Goal: Task Accomplishment & Management: Manage account settings

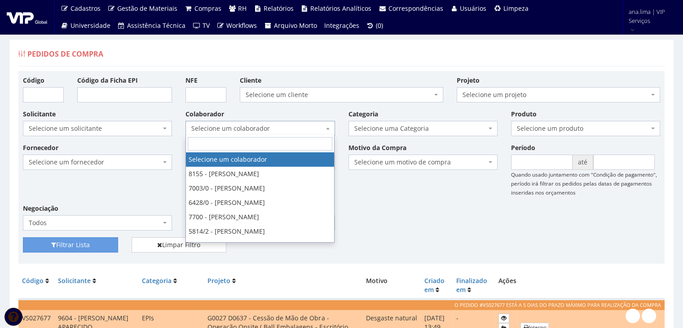
click at [279, 128] on span "Selecione um colaborador" at bounding box center [257, 128] width 132 height 9
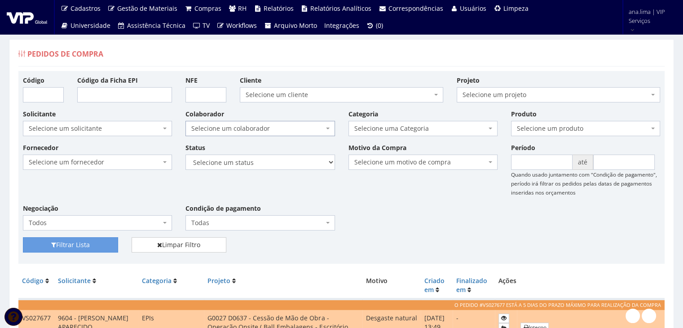
click at [279, 127] on span "Selecione um colaborador" at bounding box center [257, 128] width 132 height 9
drag, startPoint x: 279, startPoint y: 162, endPoint x: 277, endPoint y: 168, distance: 6.1
click at [278, 163] on select "Selecione um status Cancelado Aguardando Aprovação Diretoria Pedido Aprovado Ag…" at bounding box center [260, 162] width 149 height 15
select select "1"
click at [186, 155] on select "Selecione um status Cancelado Aguardando Aprovação Diretoria Pedido Aprovado Ag…" at bounding box center [260, 162] width 149 height 15
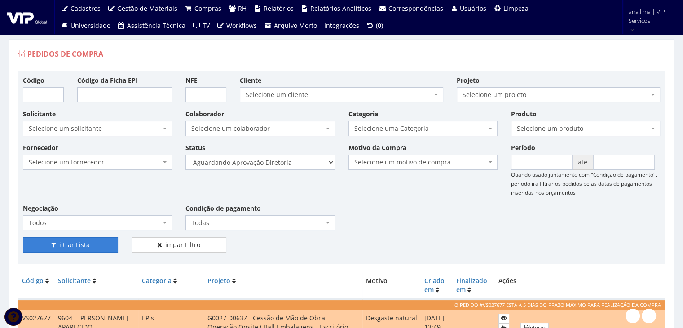
click at [107, 244] on button "Filtrar Lista" at bounding box center [70, 244] width 95 height 15
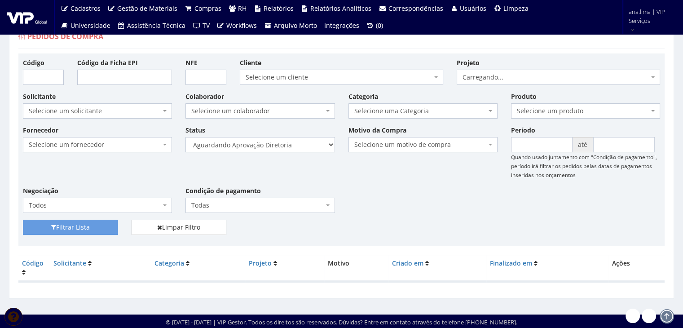
scroll to position [18, 0]
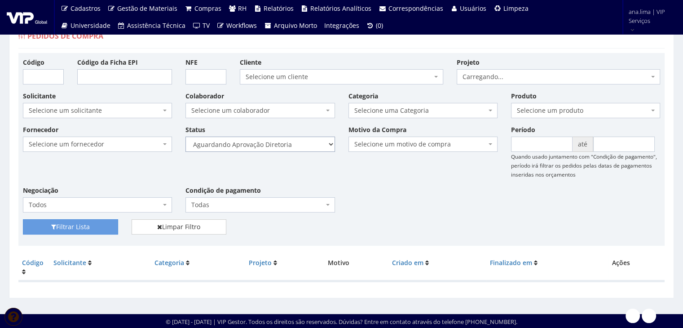
click at [293, 141] on select "Selecione um status Cancelado Aguardando Aprovação Diretoria Pedido Aprovado Ag…" at bounding box center [260, 144] width 149 height 15
select select "4"
click at [186, 137] on select "Selecione um status Cancelado Aguardando Aprovação Diretoria Pedido Aprovado Ag…" at bounding box center [260, 144] width 149 height 15
click at [93, 225] on button "Filtrar Lista" at bounding box center [70, 226] width 95 height 15
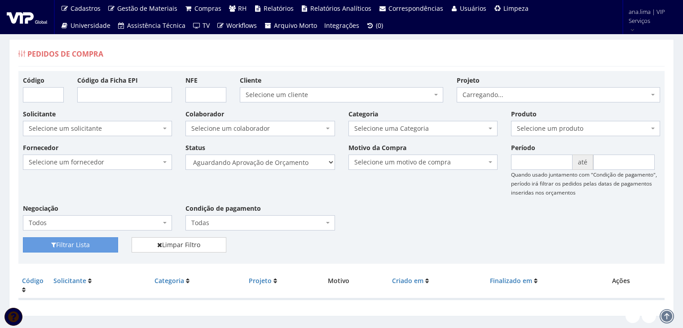
scroll to position [18, 0]
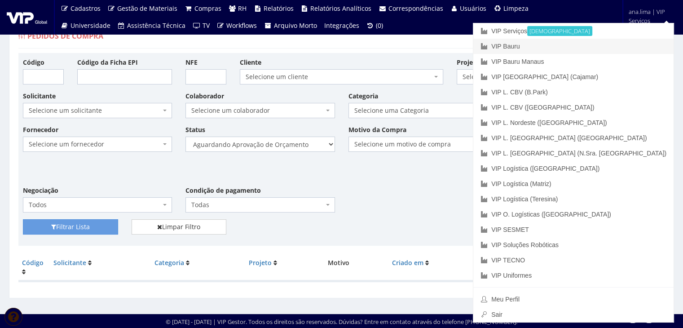
click at [627, 46] on link "VIP Bauru" at bounding box center [574, 46] width 200 height 15
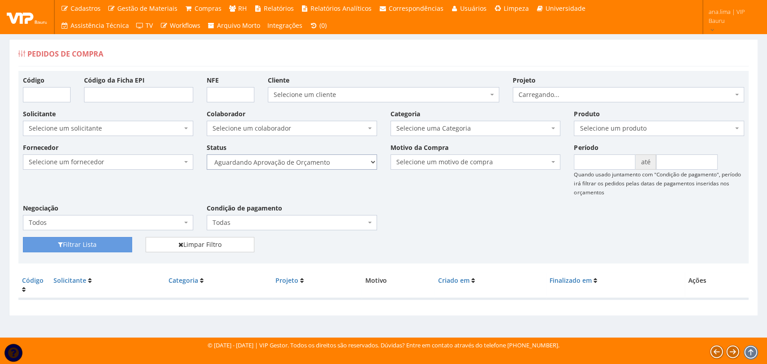
drag, startPoint x: 0, startPoint y: 0, endPoint x: 319, endPoint y: 165, distance: 359.4
click at [319, 165] on select "Selecione um status Cancelado Aguardando Aprovação Diretoria Pedido Aprovado Ag…" at bounding box center [292, 162] width 170 height 15
select select "1"
click at [207, 155] on select "Selecione um status Cancelado Aguardando Aprovação Diretoria Pedido Aprovado Ag…" at bounding box center [292, 162] width 170 height 15
click at [96, 243] on button "Filtrar Lista" at bounding box center [77, 244] width 109 height 15
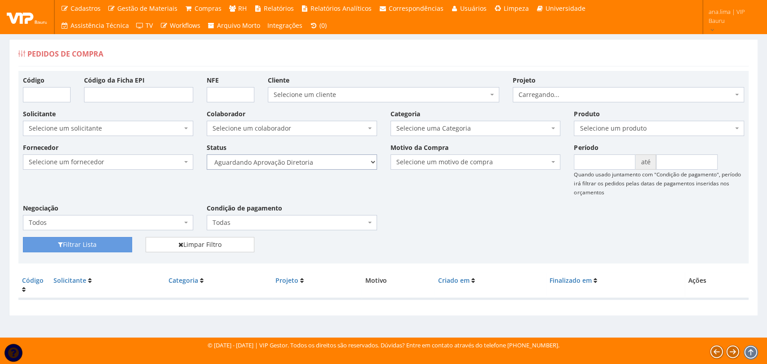
drag, startPoint x: 0, startPoint y: 0, endPoint x: 290, endPoint y: 164, distance: 332.8
click at [290, 164] on select "Selecione um status Cancelado Aguardando Aprovação Diretoria Pedido Aprovado Ag…" at bounding box center [292, 162] width 170 height 15
select select "4"
click at [207, 155] on select "Selecione um status Cancelado Aguardando Aprovação Diretoria Pedido Aprovado Ag…" at bounding box center [292, 162] width 170 height 15
click at [122, 246] on button "Filtrar Lista" at bounding box center [77, 244] width 109 height 15
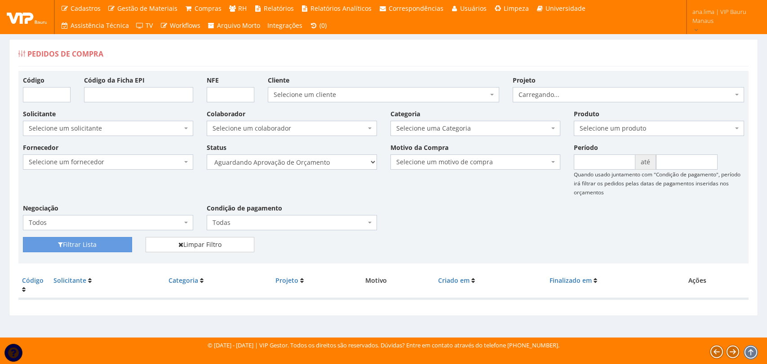
click at [318, 166] on select "Selecione um status Cancelado Aguardando Aprovação Diretoria Pedido Aprovado Ag…" at bounding box center [292, 162] width 170 height 15
select select "1"
click at [207, 155] on select "Selecione um status Cancelado Aguardando Aprovação Diretoria Pedido Aprovado Ag…" at bounding box center [292, 162] width 170 height 15
drag, startPoint x: 90, startPoint y: 242, endPoint x: 221, endPoint y: 197, distance: 138.1
click at [90, 243] on button "Filtrar Lista" at bounding box center [77, 244] width 109 height 15
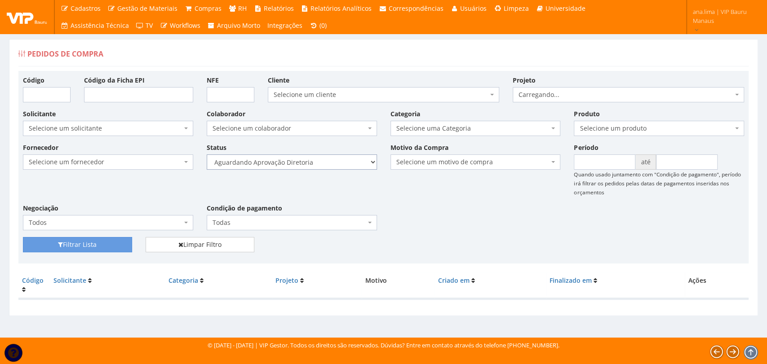
click at [308, 164] on select "Selecione um status Cancelado Aguardando Aprovação Diretoria Pedido Aprovado Ag…" at bounding box center [292, 162] width 170 height 15
select select "4"
click at [207, 155] on select "Selecione um status Cancelado Aguardando Aprovação Diretoria Pedido Aprovado Ag…" at bounding box center [292, 162] width 170 height 15
click at [101, 243] on button "Filtrar Lista" at bounding box center [77, 244] width 109 height 15
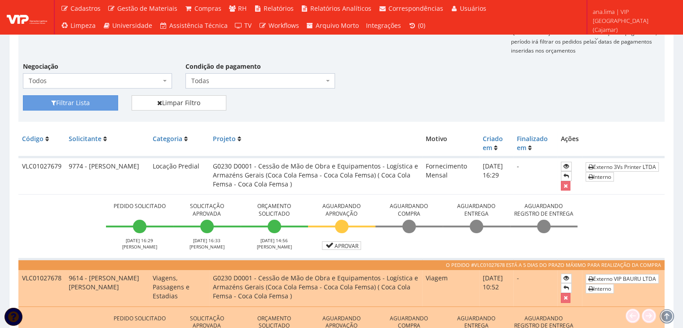
scroll to position [180, 0]
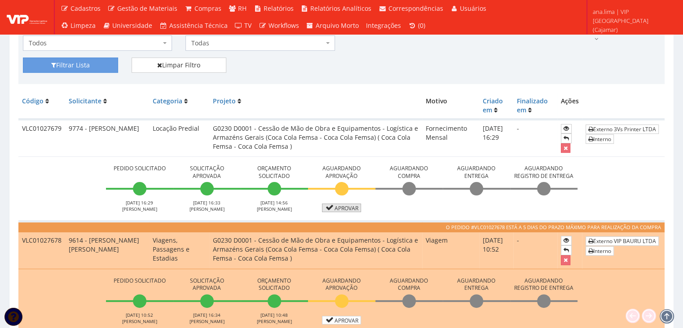
click at [331, 206] on icon at bounding box center [330, 207] width 10 height 6
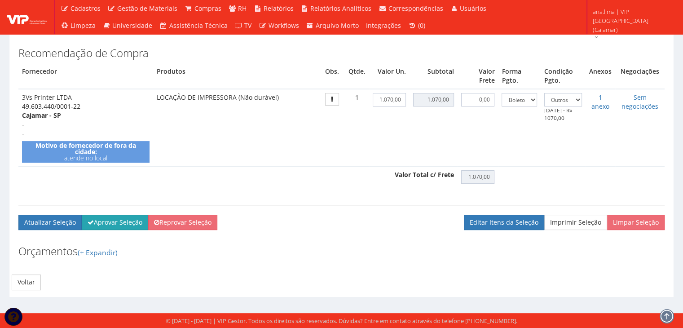
click at [108, 225] on button "Aprovar Seleção" at bounding box center [115, 222] width 67 height 15
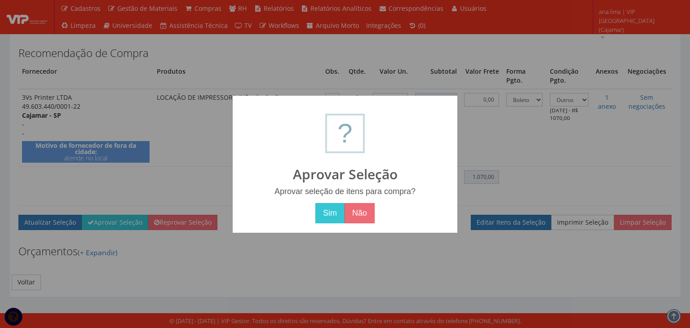
drag, startPoint x: 329, startPoint y: 213, endPoint x: 304, endPoint y: 211, distance: 25.7
click at [329, 213] on button "Sim" at bounding box center [329, 213] width 29 height 21
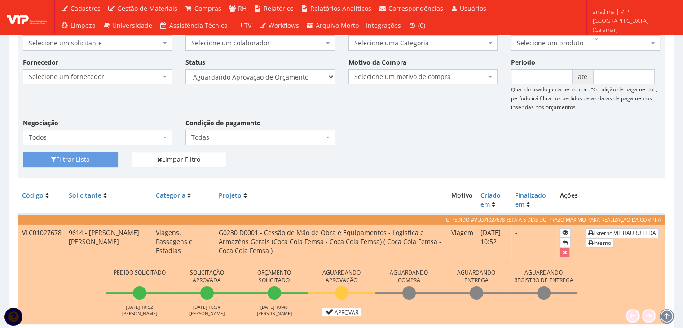
scroll to position [160, 0]
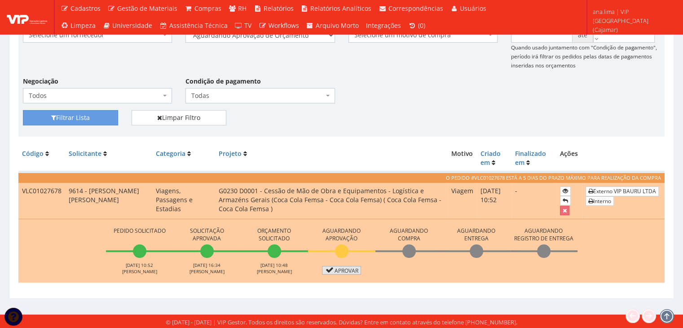
click at [333, 267] on icon at bounding box center [330, 270] width 10 height 6
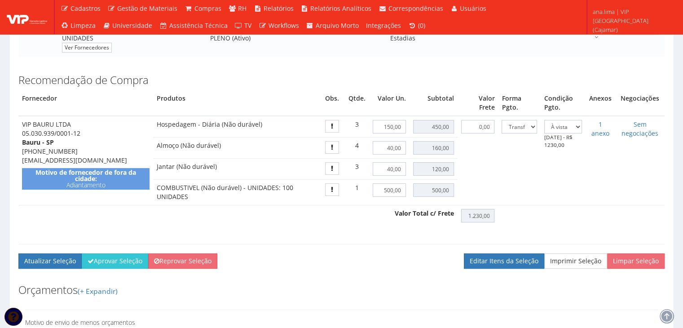
scroll to position [315, 0]
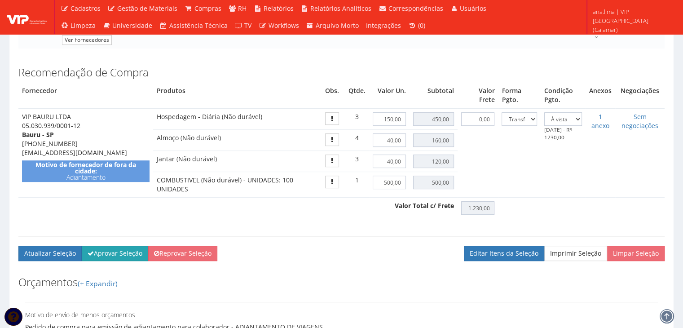
click at [112, 254] on button "Aprovar Seleção" at bounding box center [115, 253] width 67 height 15
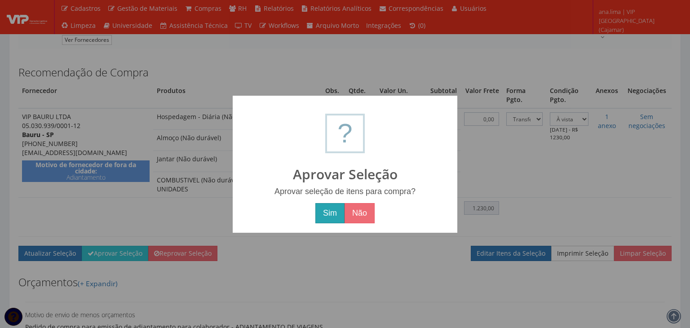
click at [331, 214] on button "Sim" at bounding box center [329, 213] width 29 height 21
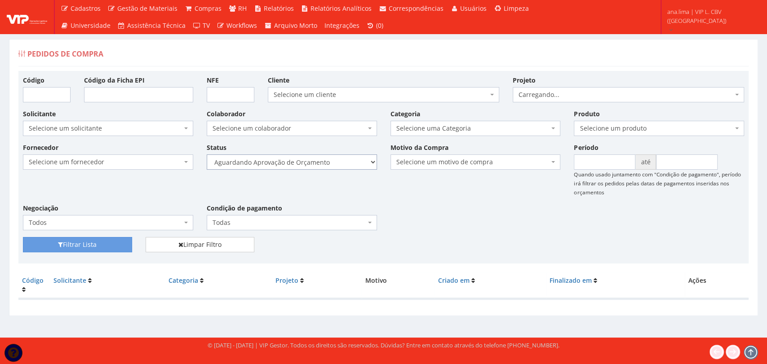
click at [328, 163] on select "Selecione um status Cancelado Aguardando Aprovação Diretoria Pedido Aprovado Ag…" at bounding box center [292, 162] width 170 height 15
select select "1"
click at [207, 155] on select "Selecione um status Cancelado Aguardando Aprovação Diretoria Pedido Aprovado Ag…" at bounding box center [292, 162] width 170 height 15
click at [110, 248] on button "Filtrar Lista" at bounding box center [77, 244] width 109 height 15
click at [325, 165] on select "Selecione um status Cancelado Aguardando Aprovação Diretoria Pedido Aprovado Ag…" at bounding box center [292, 162] width 170 height 15
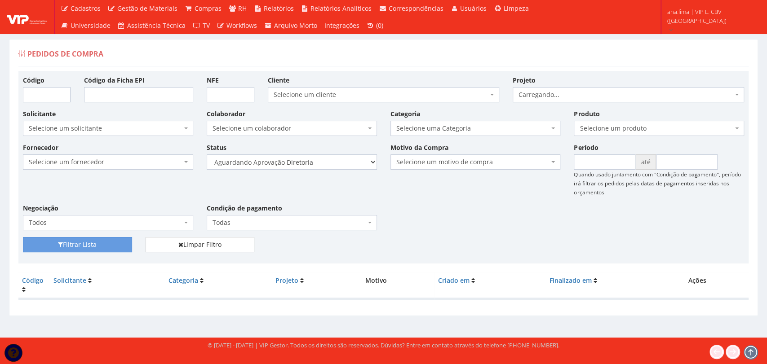
select select "4"
click at [207, 155] on select "Selecione um status Cancelado Aguardando Aprovação Diretoria Pedido Aprovado Ag…" at bounding box center [292, 162] width 170 height 15
click at [94, 246] on button "Filtrar Lista" at bounding box center [77, 244] width 109 height 15
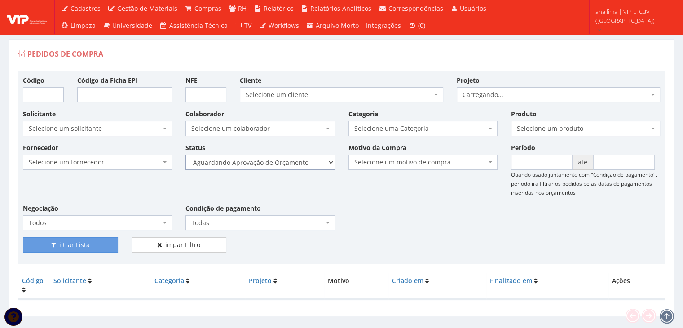
click at [286, 169] on select "Selecione um status Cancelado Aguardando Aprovação Diretoria Pedido Aprovado Ag…" at bounding box center [260, 162] width 149 height 15
select select "1"
click at [186, 155] on select "Selecione um status Cancelado Aguardando Aprovação Diretoria Pedido Aprovado Ag…" at bounding box center [260, 162] width 149 height 15
click at [115, 244] on button "Filtrar Lista" at bounding box center [70, 244] width 95 height 15
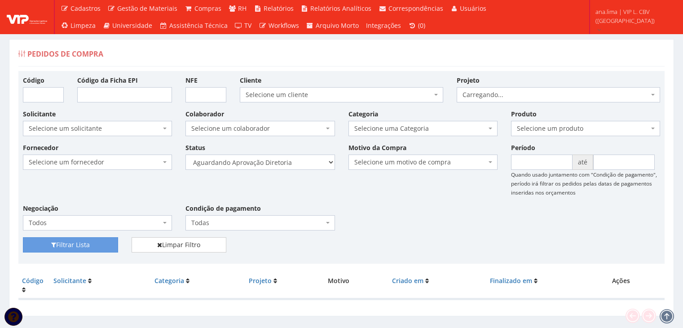
scroll to position [18, 0]
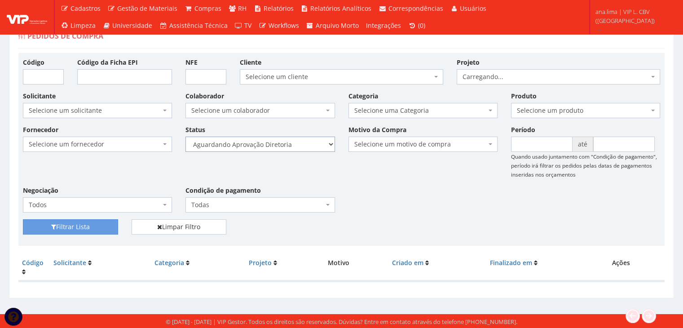
click at [302, 142] on select "Selecione um status Cancelado Aguardando Aprovação Diretoria Pedido Aprovado Ag…" at bounding box center [260, 144] width 149 height 15
select select "4"
click at [186, 137] on select "Selecione um status Cancelado Aguardando Aprovação Diretoria Pedido Aprovado Ag…" at bounding box center [260, 144] width 149 height 15
click at [101, 226] on button "Filtrar Lista" at bounding box center [70, 226] width 95 height 15
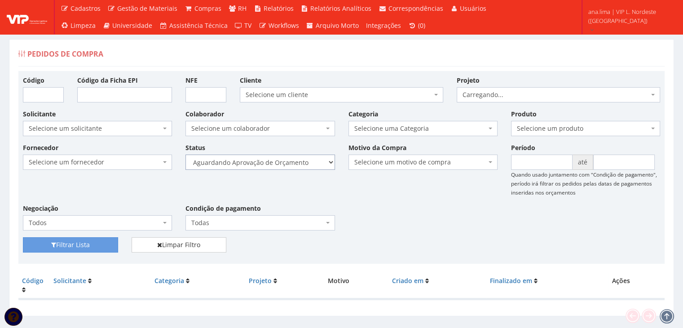
click at [309, 168] on select "Selecione um status Cancelado Aguardando Aprovação Diretoria Pedido Aprovado Ag…" at bounding box center [260, 162] width 149 height 15
select select "1"
click at [186, 155] on select "Selecione um status Cancelado Aguardando Aprovação Diretoria Pedido Aprovado Ag…" at bounding box center [260, 162] width 149 height 15
click at [98, 240] on button "Filtrar Lista" at bounding box center [70, 244] width 95 height 15
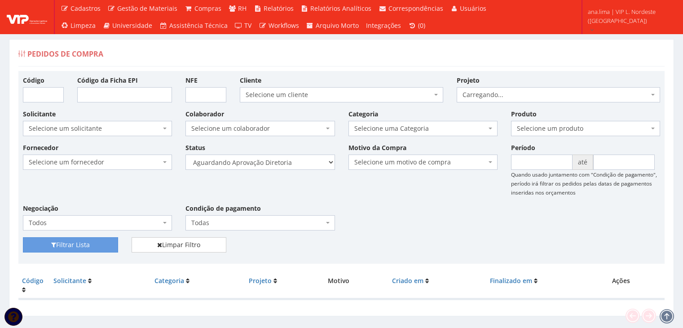
scroll to position [18, 0]
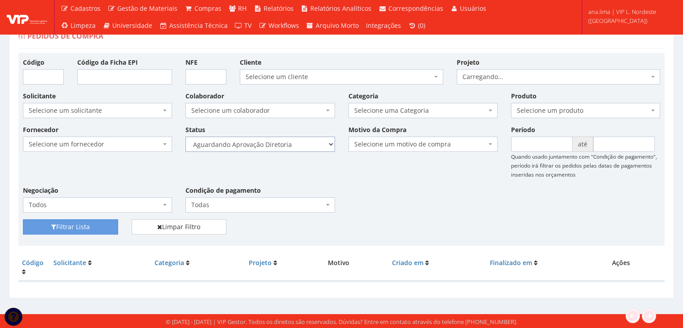
click at [288, 146] on select "Selecione um status Cancelado Aguardando Aprovação Diretoria Pedido Aprovado Ag…" at bounding box center [260, 144] width 149 height 15
click at [290, 142] on select "Selecione um status Cancelado Aguardando Aprovação Diretoria Pedido Aprovado Ag…" at bounding box center [260, 144] width 149 height 15
select select "4"
click at [186, 137] on select "Selecione um status Cancelado Aguardando Aprovação Diretoria Pedido Aprovado Ag…" at bounding box center [260, 144] width 149 height 15
click at [102, 230] on button "Filtrar Lista" at bounding box center [70, 226] width 95 height 15
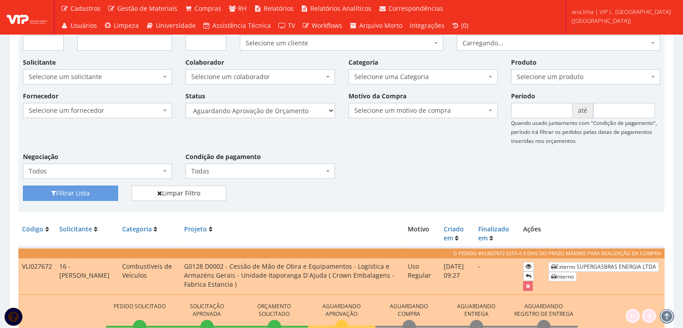
scroll to position [128, 0]
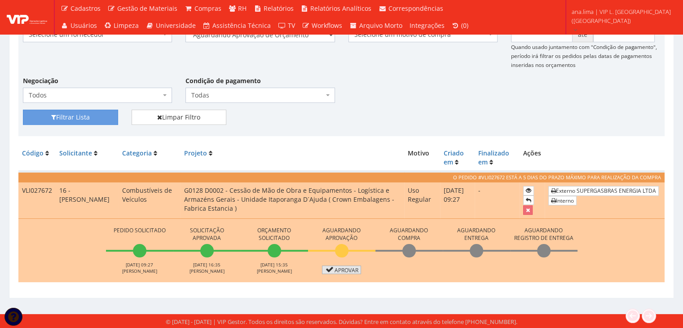
click at [358, 269] on link "Aprovar" at bounding box center [342, 270] width 40 height 9
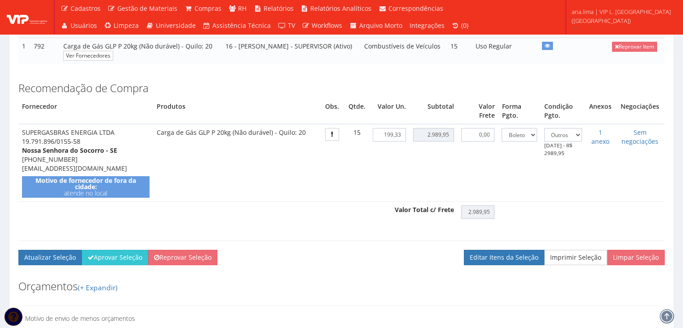
scroll to position [180, 0]
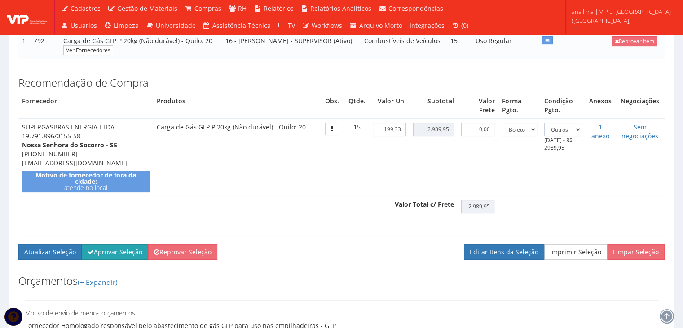
click at [120, 260] on button "Aprovar Seleção" at bounding box center [115, 251] width 67 height 15
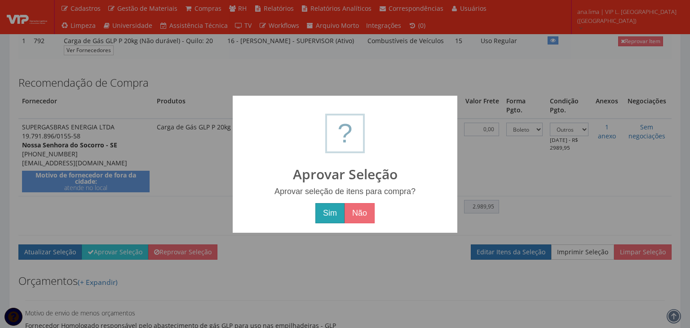
click at [328, 214] on button "Sim" at bounding box center [329, 213] width 29 height 21
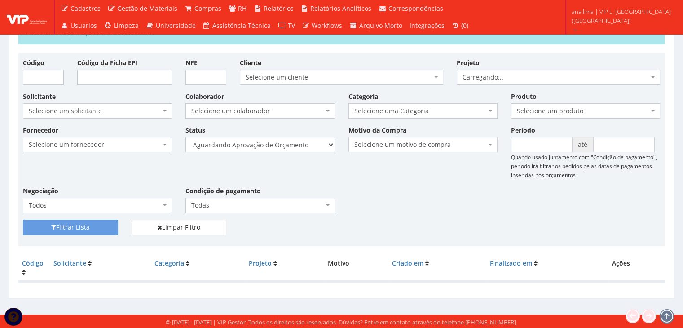
scroll to position [50, 0]
drag, startPoint x: 315, startPoint y: 144, endPoint x: 313, endPoint y: 150, distance: 6.1
click at [315, 144] on select "Selecione um status Cancelado Aguardando Aprovação Diretoria Pedido Aprovado Ag…" at bounding box center [260, 144] width 149 height 15
select select "1"
click at [186, 137] on select "Selecione um status Cancelado Aguardando Aprovação Diretoria Pedido Aprovado Ag…" at bounding box center [260, 144] width 149 height 15
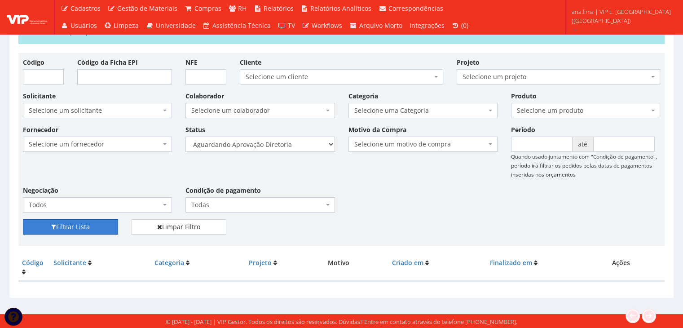
drag, startPoint x: 97, startPoint y: 223, endPoint x: 218, endPoint y: 194, distance: 124.9
click at [97, 224] on button "Filtrar Lista" at bounding box center [70, 226] width 95 height 15
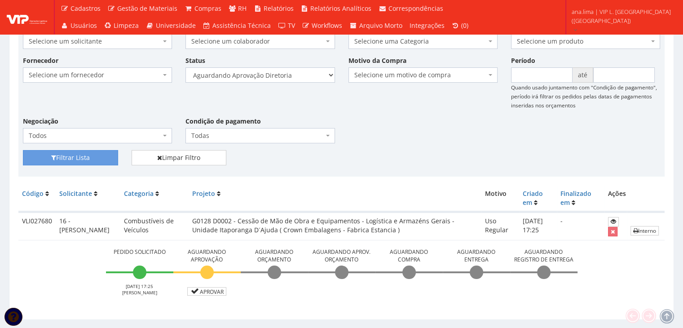
scroll to position [109, 0]
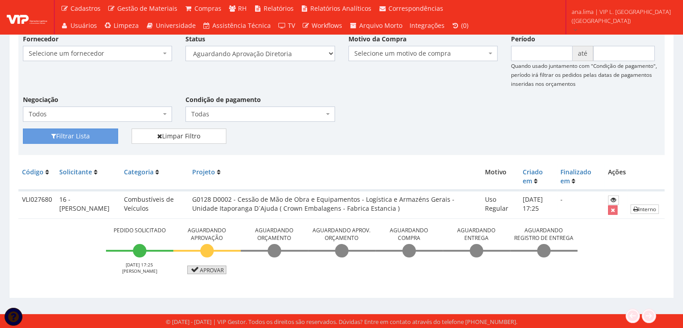
click at [212, 271] on link "Aprovar" at bounding box center [207, 270] width 40 height 9
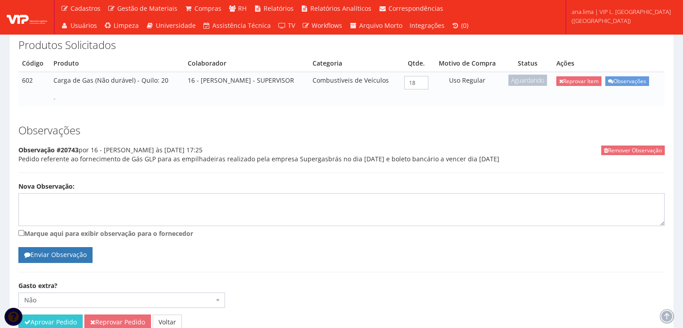
scroll to position [185, 0]
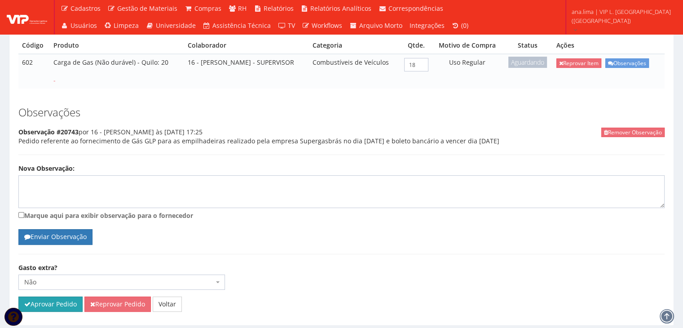
click at [62, 297] on button "Aprovar Pedido" at bounding box center [50, 304] width 64 height 15
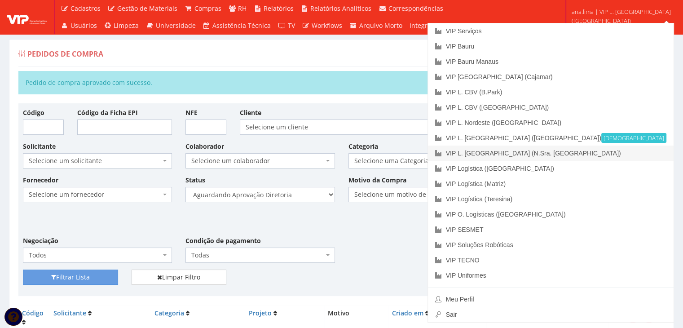
click at [638, 151] on link "VIP L. [GEOGRAPHIC_DATA] (N.Sra. [GEOGRAPHIC_DATA])" at bounding box center [551, 153] width 246 height 15
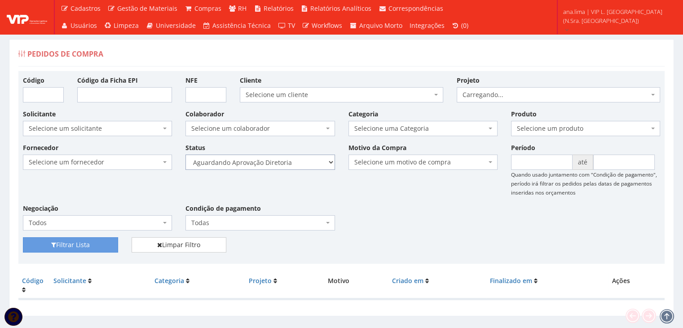
click at [293, 166] on select "Selecione um status Cancelado Aguardando Aprovação Diretoria Pedido Aprovado Ag…" at bounding box center [260, 162] width 149 height 15
click at [186, 155] on select "Selecione um status Cancelado Aguardando Aprovação Diretoria Pedido Aprovado Ag…" at bounding box center [260, 162] width 149 height 15
drag, startPoint x: 101, startPoint y: 240, endPoint x: 246, endPoint y: 200, distance: 150.6
click at [101, 241] on button "Filtrar Lista" at bounding box center [70, 244] width 95 height 15
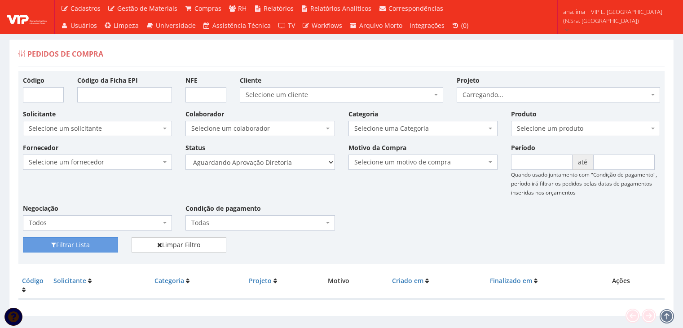
click at [264, 165] on select "Selecione um status Cancelado Aguardando Aprovação Diretoria Pedido Aprovado Ag…" at bounding box center [260, 162] width 149 height 15
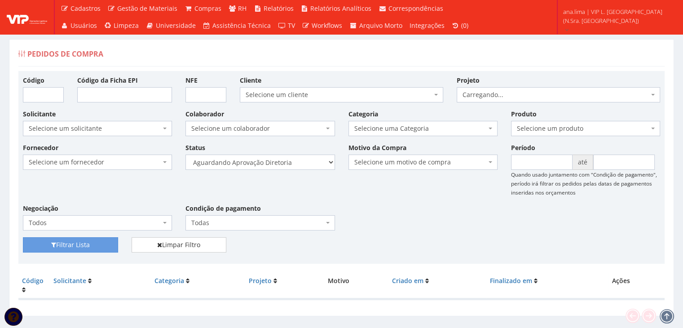
select select "4"
click at [186, 155] on select "Selecione um status Cancelado Aguardando Aprovação Diretoria Pedido Aprovado Ag…" at bounding box center [260, 162] width 149 height 15
click at [110, 245] on button "Filtrar Lista" at bounding box center [70, 244] width 95 height 15
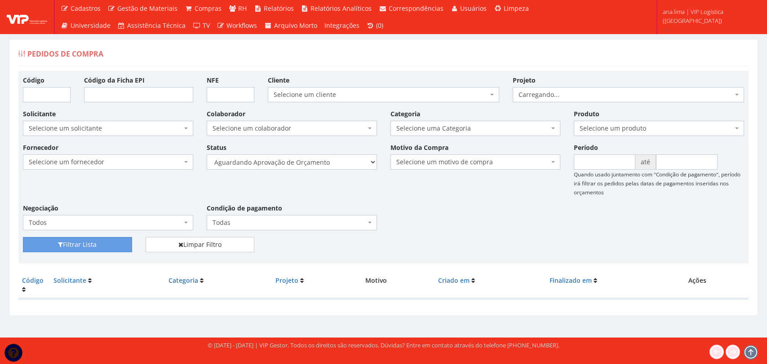
click at [336, 163] on select "Selecione um status Cancelado Aguardando Aprovação Diretoria Pedido Aprovado Ag…" at bounding box center [292, 162] width 170 height 15
select select "1"
click at [207, 155] on select "Selecione um status Cancelado Aguardando Aprovação Diretoria Pedido Aprovado Ag…" at bounding box center [292, 162] width 170 height 15
click at [68, 247] on button "Filtrar Lista" at bounding box center [77, 244] width 109 height 15
drag, startPoint x: 317, startPoint y: 164, endPoint x: 317, endPoint y: 169, distance: 5.0
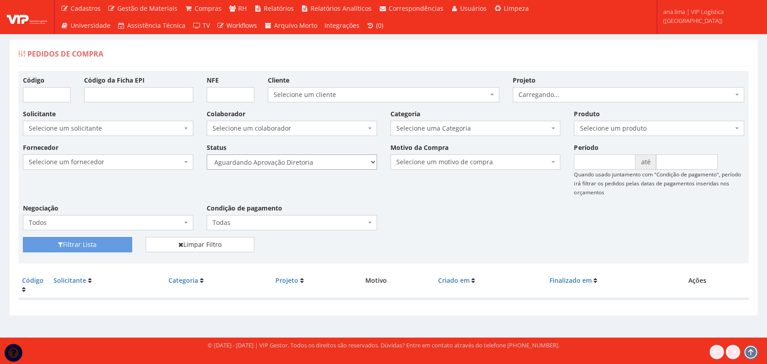
click at [317, 164] on select "Selecione um status Cancelado Aguardando Aprovação Diretoria Pedido Aprovado Ag…" at bounding box center [292, 162] width 170 height 15
select select "4"
click at [207, 155] on select "Selecione um status Cancelado Aguardando Aprovação Diretoria Pedido Aprovado Ag…" at bounding box center [292, 162] width 170 height 15
click at [126, 244] on button "Filtrar Lista" at bounding box center [77, 244] width 109 height 15
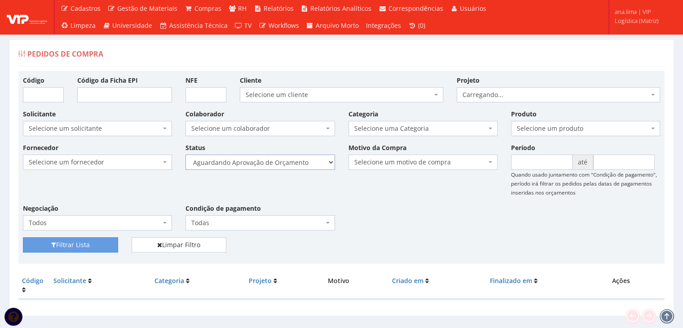
click at [302, 164] on select "Selecione um status Cancelado Aguardando Aprovação Diretoria Pedido Aprovado Ag…" at bounding box center [260, 162] width 149 height 15
select select "1"
click at [186, 155] on select "Selecione um status Cancelado Aguardando Aprovação Diretoria Pedido Aprovado Ag…" at bounding box center [260, 162] width 149 height 15
click at [103, 243] on button "Filtrar Lista" at bounding box center [70, 244] width 95 height 15
drag, startPoint x: 0, startPoint y: 0, endPoint x: 289, endPoint y: 168, distance: 334.3
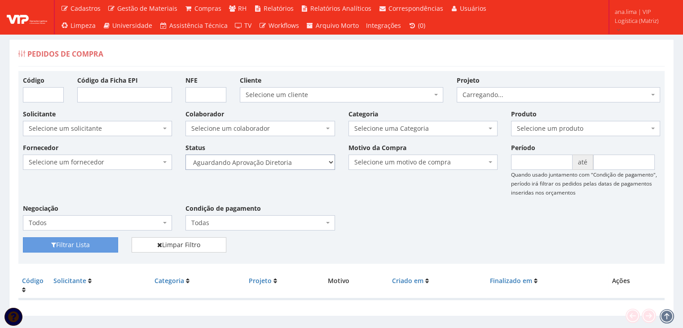
click at [285, 165] on select "Selecione um status Cancelado Aguardando Aprovação Diretoria Pedido Aprovado Ag…" at bounding box center [260, 162] width 149 height 15
select select "4"
click at [186, 155] on select "Selecione um status Cancelado Aguardando Aprovação Diretoria Pedido Aprovado Ag…" at bounding box center [260, 162] width 149 height 15
click at [107, 244] on button "Filtrar Lista" at bounding box center [70, 244] width 95 height 15
click at [311, 166] on select "Selecione um status Cancelado Aguardando Aprovação Diretoria Pedido Aprovado Ag…" at bounding box center [260, 162] width 149 height 15
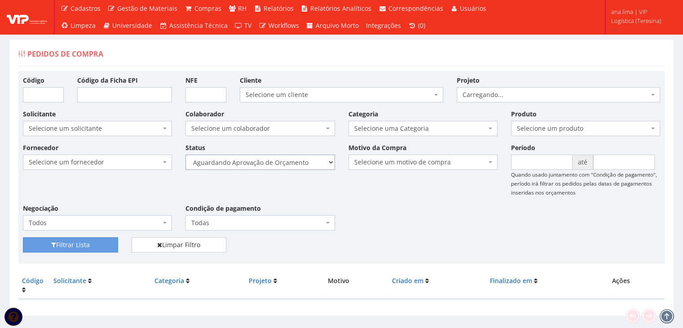
select select "1"
click at [186, 155] on select "Selecione um status Cancelado Aguardando Aprovação Diretoria Pedido Aprovado Ag…" at bounding box center [260, 162] width 149 height 15
drag, startPoint x: 110, startPoint y: 244, endPoint x: 189, endPoint y: 211, distance: 85.5
click at [110, 243] on button "Filtrar Lista" at bounding box center [70, 244] width 95 height 15
drag, startPoint x: 0, startPoint y: 0, endPoint x: 279, endPoint y: 164, distance: 323.3
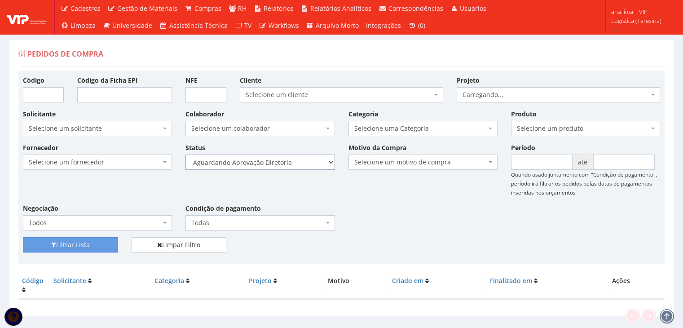
click at [279, 164] on select "Selecione um status Cancelado Aguardando Aprovação Diretoria Pedido Aprovado Ag…" at bounding box center [260, 162] width 149 height 15
select select "4"
click at [186, 155] on select "Selecione um status Cancelado Aguardando Aprovação Diretoria Pedido Aprovado Ag…" at bounding box center [260, 162] width 149 height 15
click at [92, 244] on button "Filtrar Lista" at bounding box center [70, 244] width 95 height 15
drag, startPoint x: 292, startPoint y: 163, endPoint x: 286, endPoint y: 169, distance: 8.6
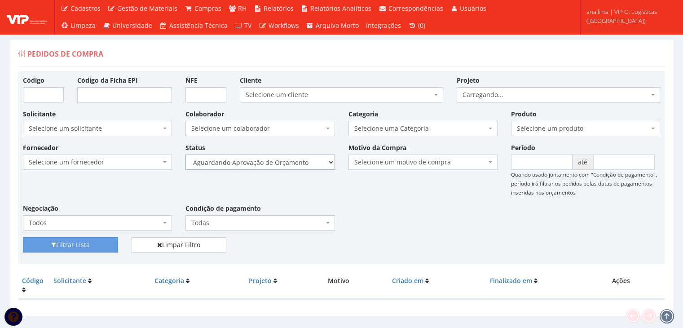
click at [290, 163] on select "Selecione um status Cancelado Aguardando Aprovação Diretoria Pedido Aprovado Ag…" at bounding box center [260, 162] width 149 height 15
select select "1"
click at [186, 155] on select "Selecione um status Cancelado Aguardando Aprovação Diretoria Pedido Aprovado Ag…" at bounding box center [260, 162] width 149 height 15
click at [83, 245] on button "Filtrar Lista" at bounding box center [70, 244] width 95 height 15
drag, startPoint x: 0, startPoint y: 0, endPoint x: 291, endPoint y: 169, distance: 336.3
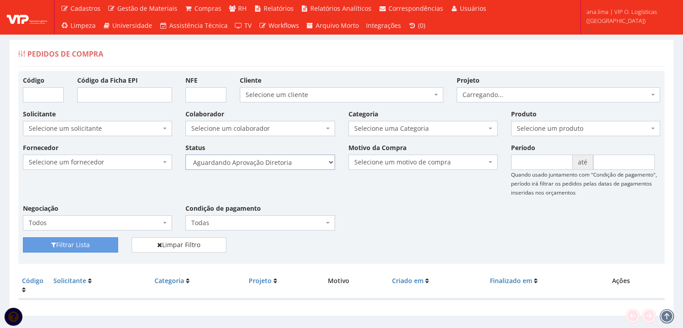
click at [291, 160] on select "Selecione um status Cancelado Aguardando Aprovação Diretoria Pedido Aprovado Ag…" at bounding box center [260, 162] width 149 height 15
select select "4"
click at [186, 155] on select "Selecione um status Cancelado Aguardando Aprovação Diretoria Pedido Aprovado Ag…" at bounding box center [260, 162] width 149 height 15
click at [112, 245] on button "Filtrar Lista" at bounding box center [70, 244] width 95 height 15
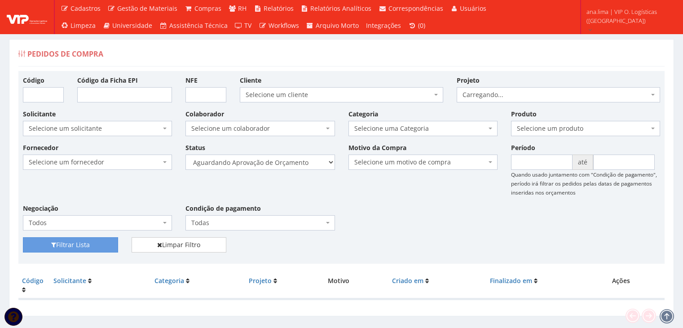
scroll to position [18, 0]
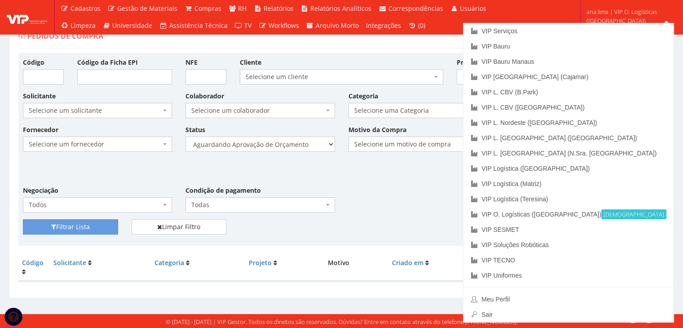
click at [404, 195] on div "Fornecedor Selecione um fornecedor ******** ******** 1000 MARCAS BRASIL 123 MIL…" at bounding box center [341, 172] width 651 height 94
